Goal: Task Accomplishment & Management: Manage account settings

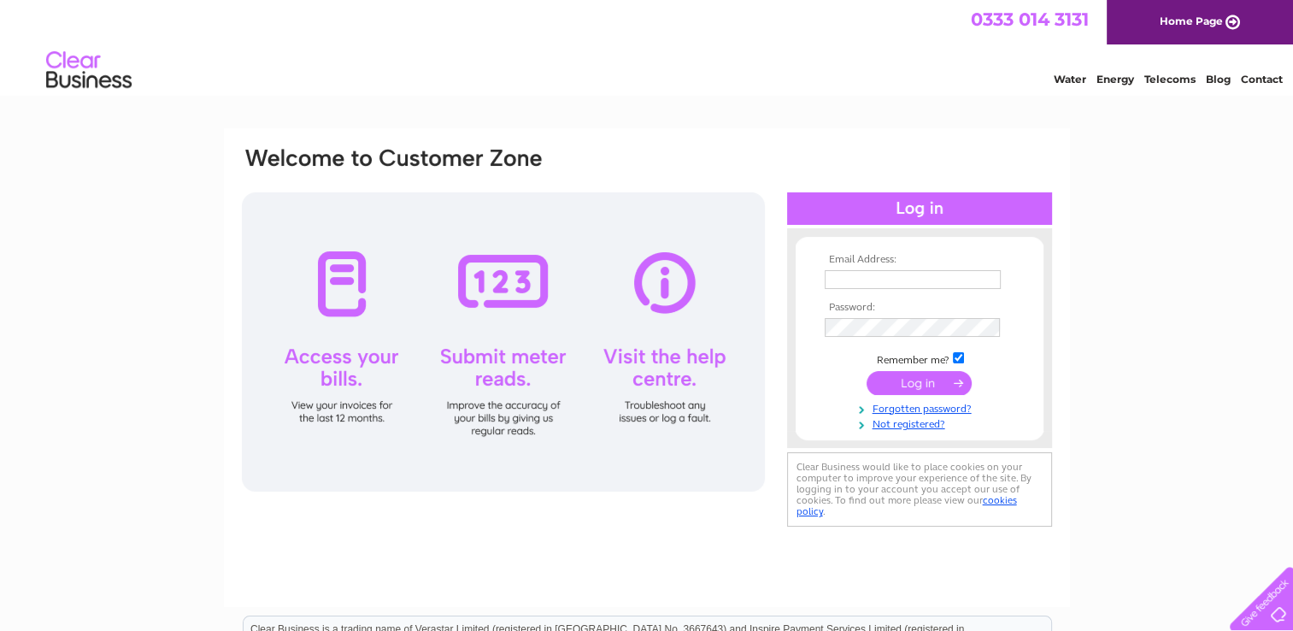
type input "david.faulds@rowan-timber.co.uk"
click at [932, 381] on input "submit" at bounding box center [919, 383] width 105 height 24
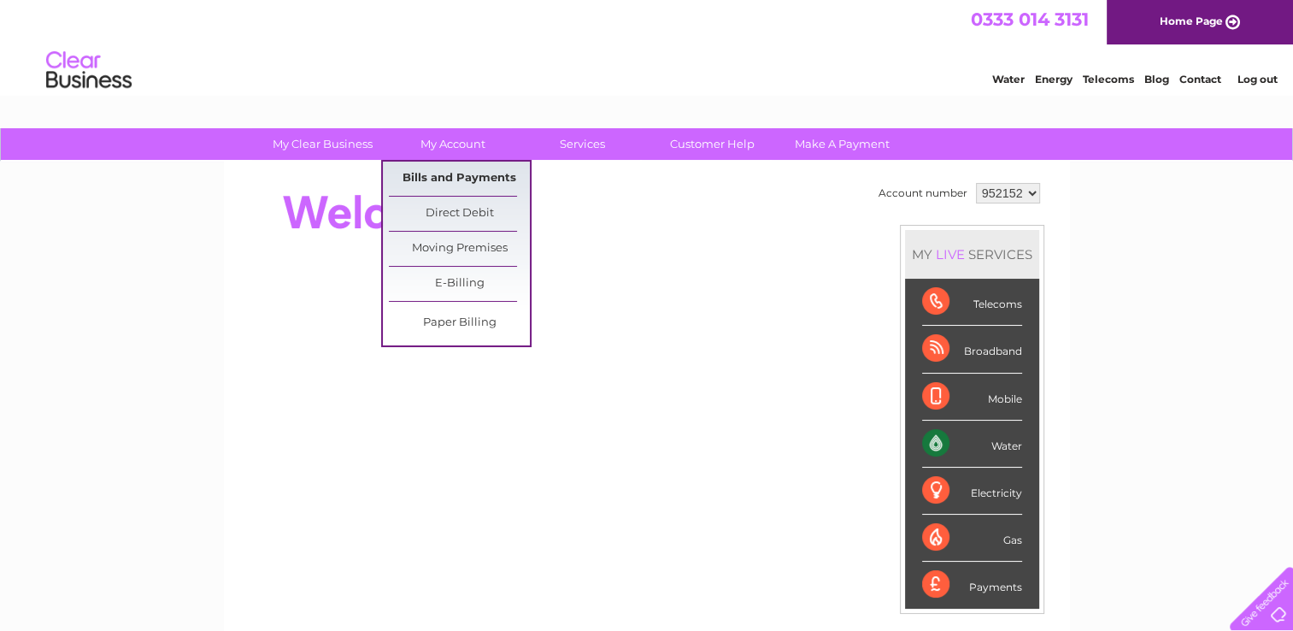
click at [430, 172] on link "Bills and Payments" at bounding box center [459, 179] width 141 height 34
click at [429, 179] on link "Bills and Payments" at bounding box center [459, 179] width 141 height 34
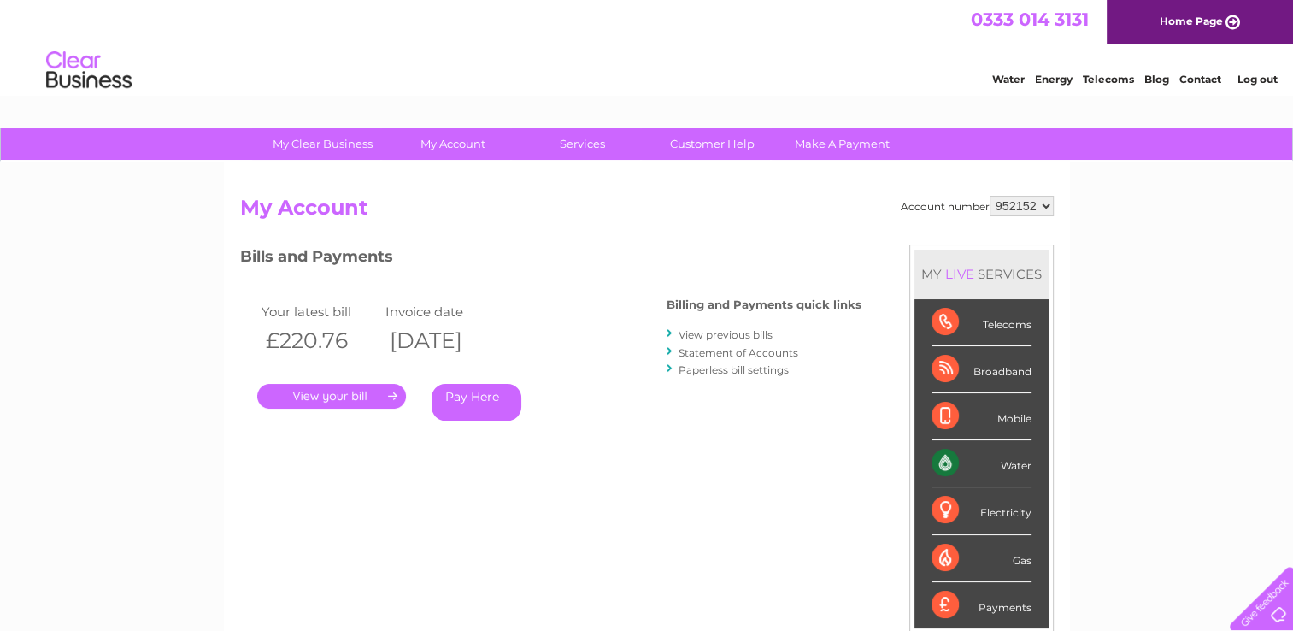
click at [335, 394] on link "." at bounding box center [331, 396] width 149 height 25
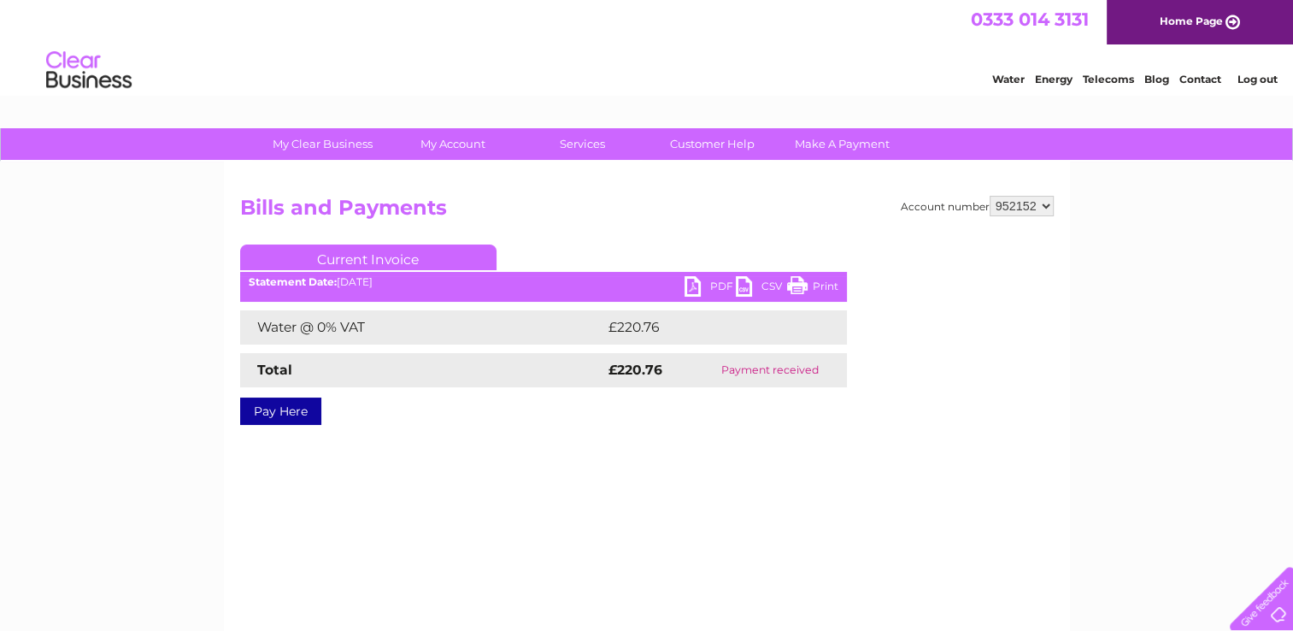
click at [1252, 80] on link "Log out" at bounding box center [1257, 79] width 40 height 13
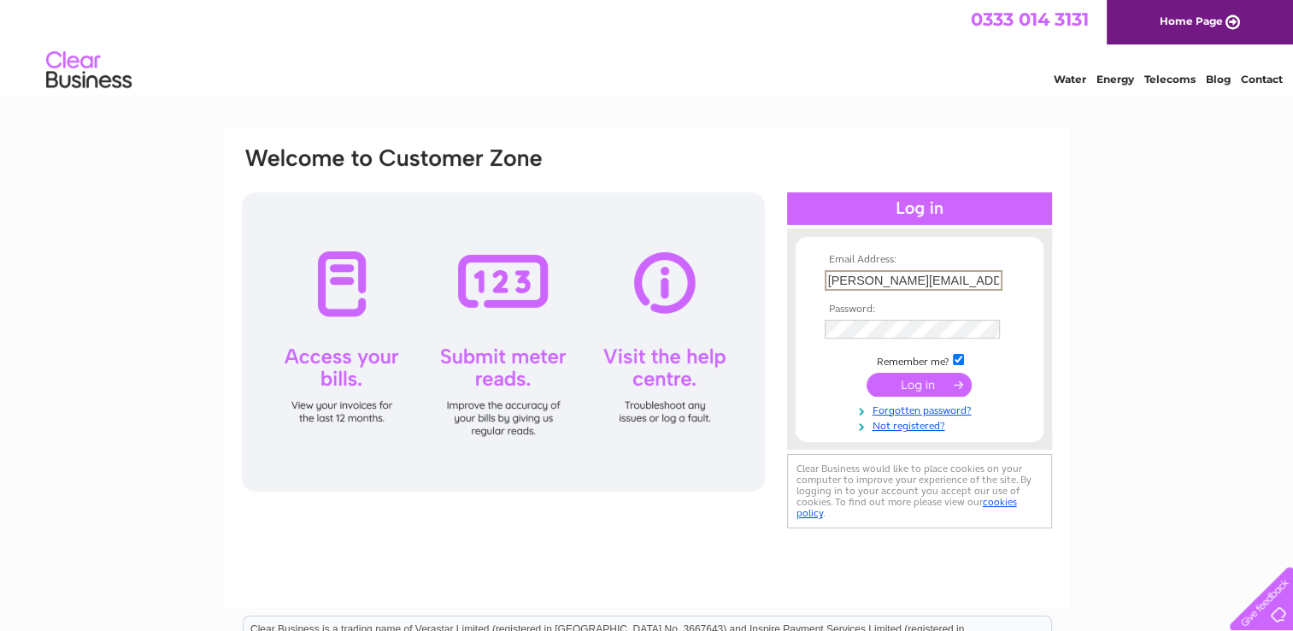
click at [980, 270] on input "david.faulds@rowan-timber.co.uk" at bounding box center [914, 280] width 178 height 21
type input "graeme.bell@smithandfrater.co.uk"
click at [928, 380] on input "submit" at bounding box center [919, 383] width 105 height 24
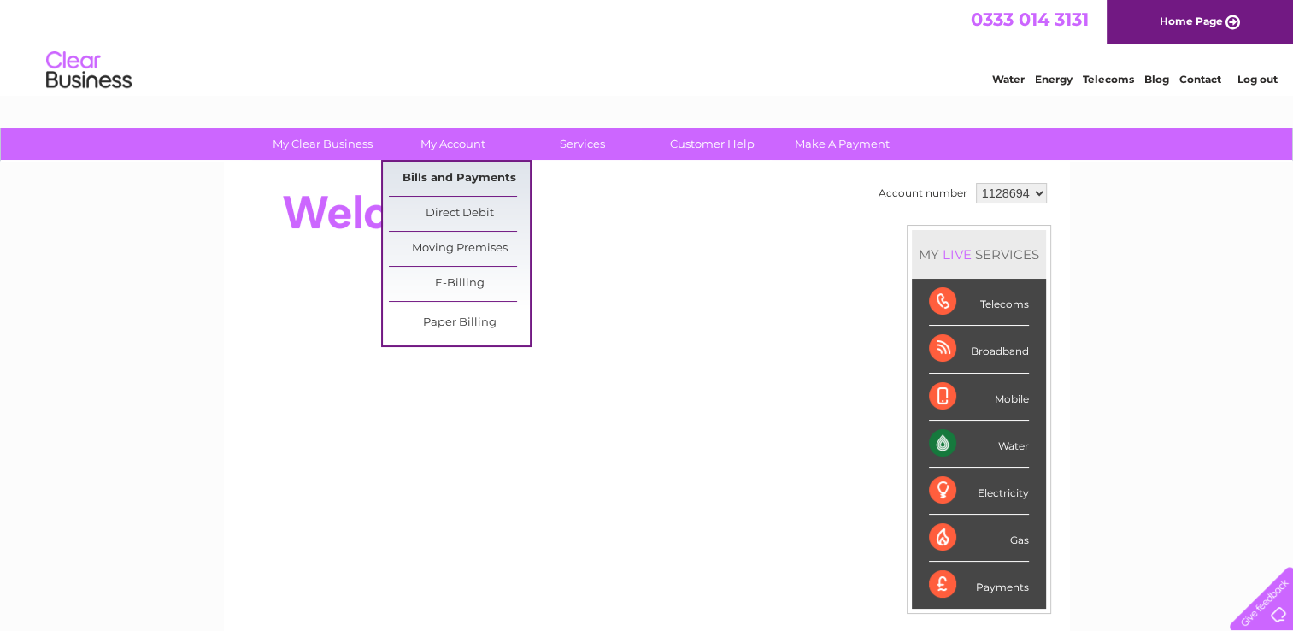
click at [444, 169] on link "Bills and Payments" at bounding box center [459, 179] width 141 height 34
click at [441, 178] on link "Bills and Payments" at bounding box center [459, 179] width 141 height 34
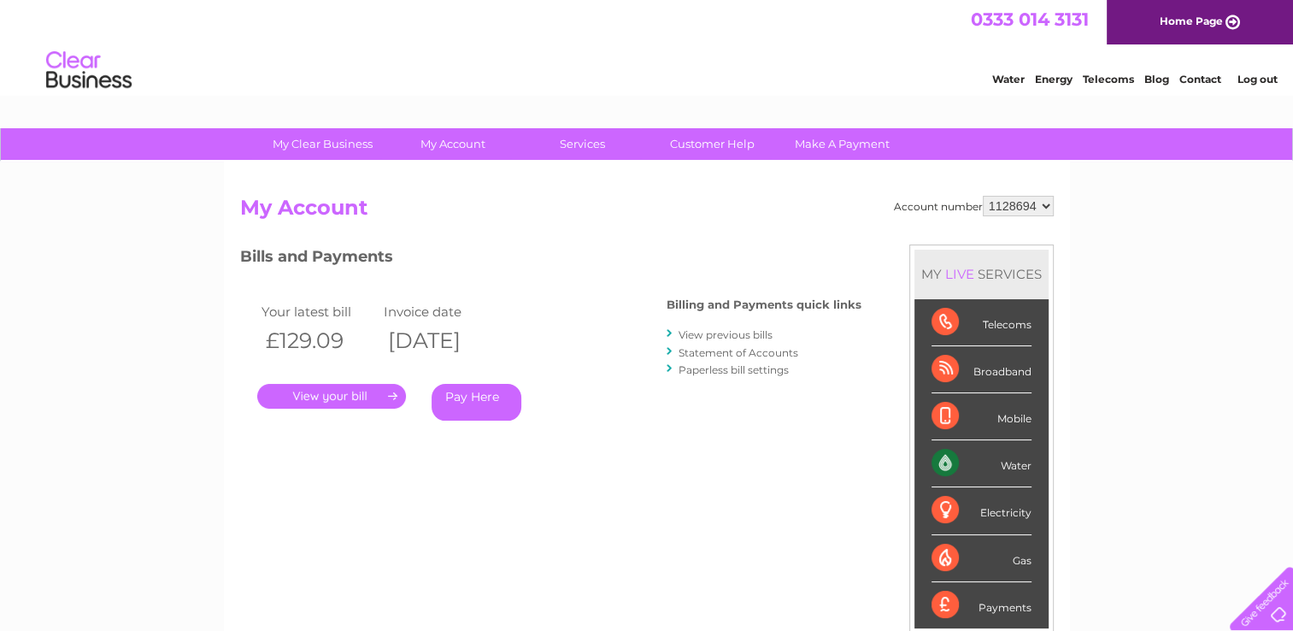
click at [1253, 80] on link "Log out" at bounding box center [1257, 79] width 40 height 13
